Goal: Task Accomplishment & Management: Complete application form

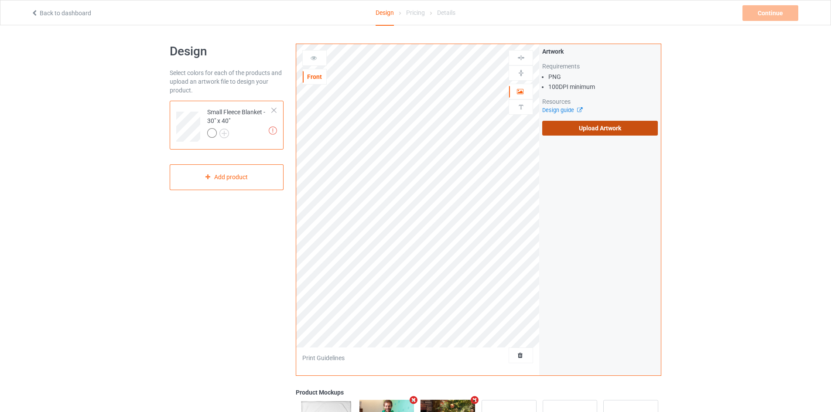
click at [567, 123] on label "Upload Artwork" at bounding box center [600, 128] width 116 height 15
click at [0, 0] on input "Upload Artwork" at bounding box center [0, 0] width 0 height 0
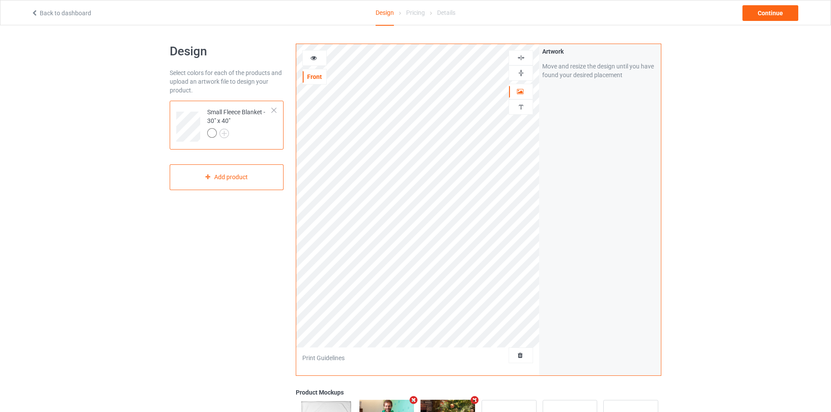
click at [522, 72] on img at bounding box center [521, 73] width 8 height 8
click at [520, 55] on img at bounding box center [521, 58] width 8 height 8
click at [781, 13] on div "Continue" at bounding box center [771, 13] width 56 height 16
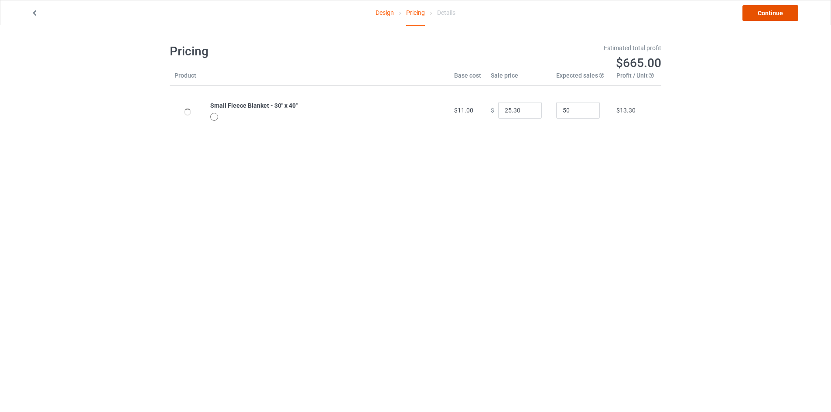
click at [781, 13] on link "Continue" at bounding box center [771, 13] width 56 height 16
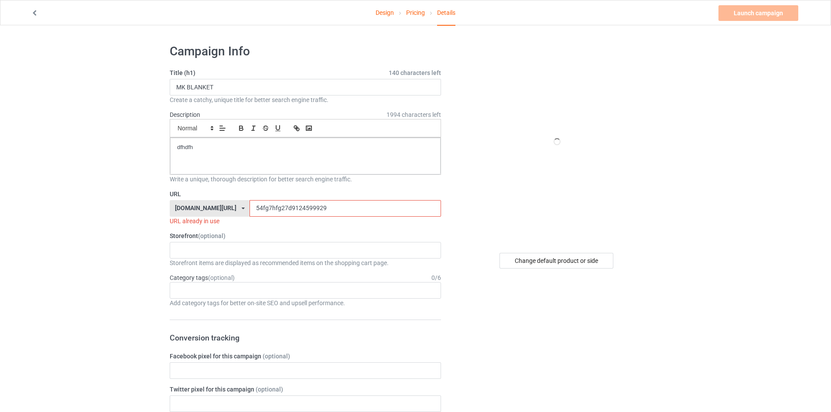
click at [296, 209] on input "54fg7hfg27d9124599929" at bounding box center [345, 208] width 191 height 17
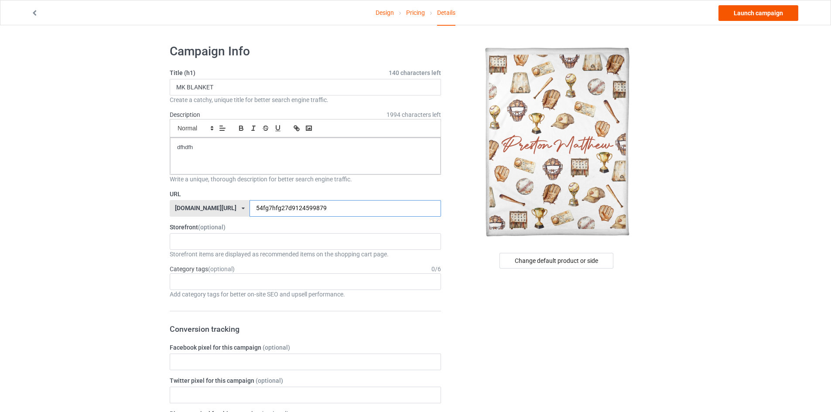
type input "54fg7hfg27d9124599879"
click at [738, 11] on link "Launch campaign" at bounding box center [759, 13] width 80 height 16
